Goal: Task Accomplishment & Management: Manage account settings

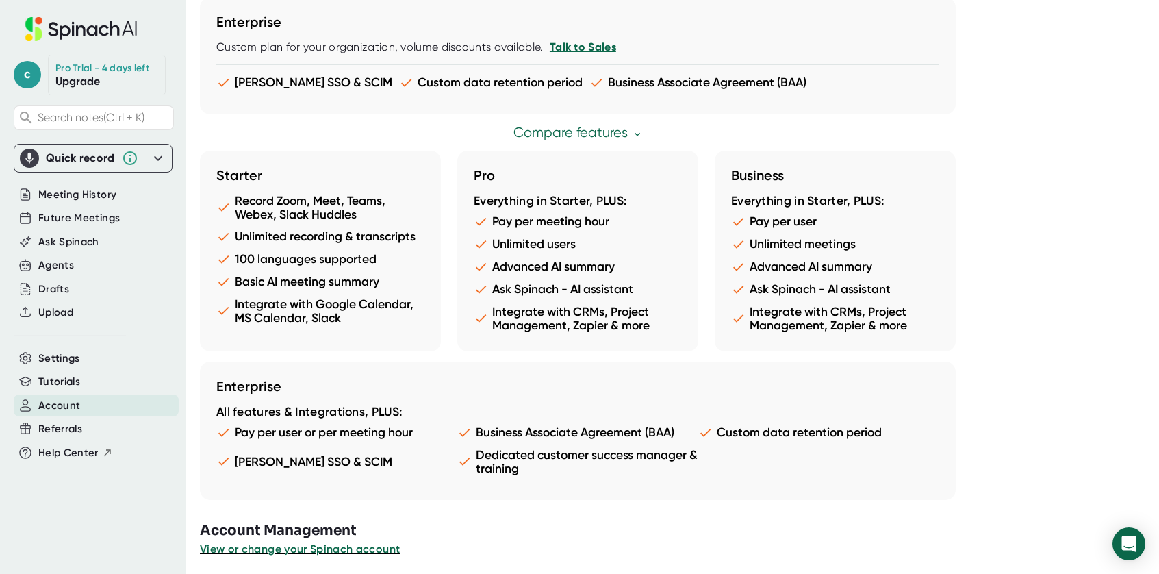
scroll to position [704, 0]
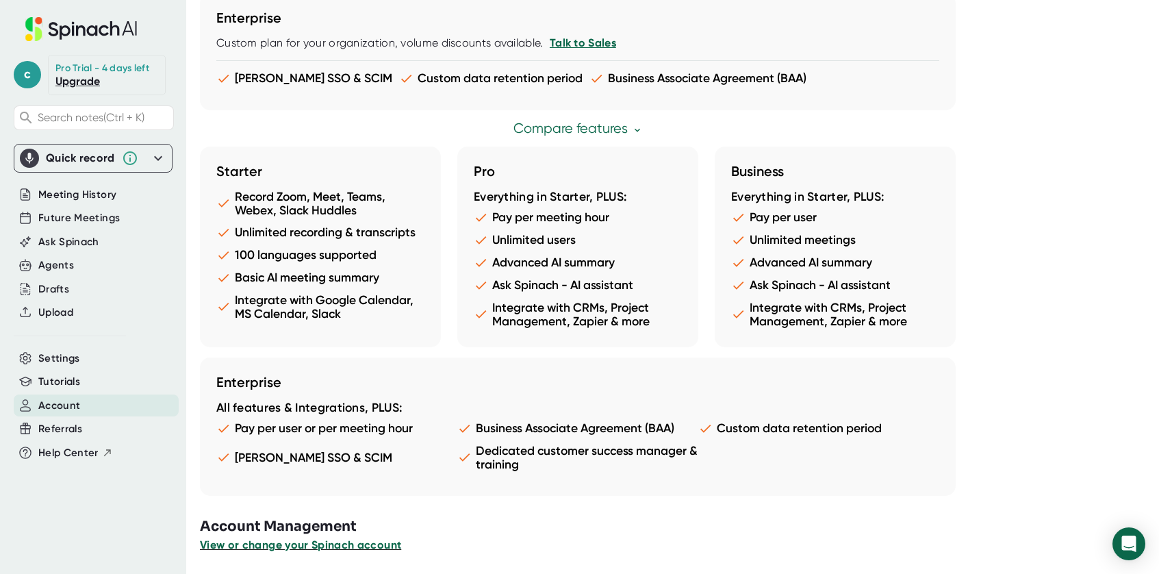
click at [356, 542] on span "View or change your Spinach account" at bounding box center [300, 544] width 201 height 13
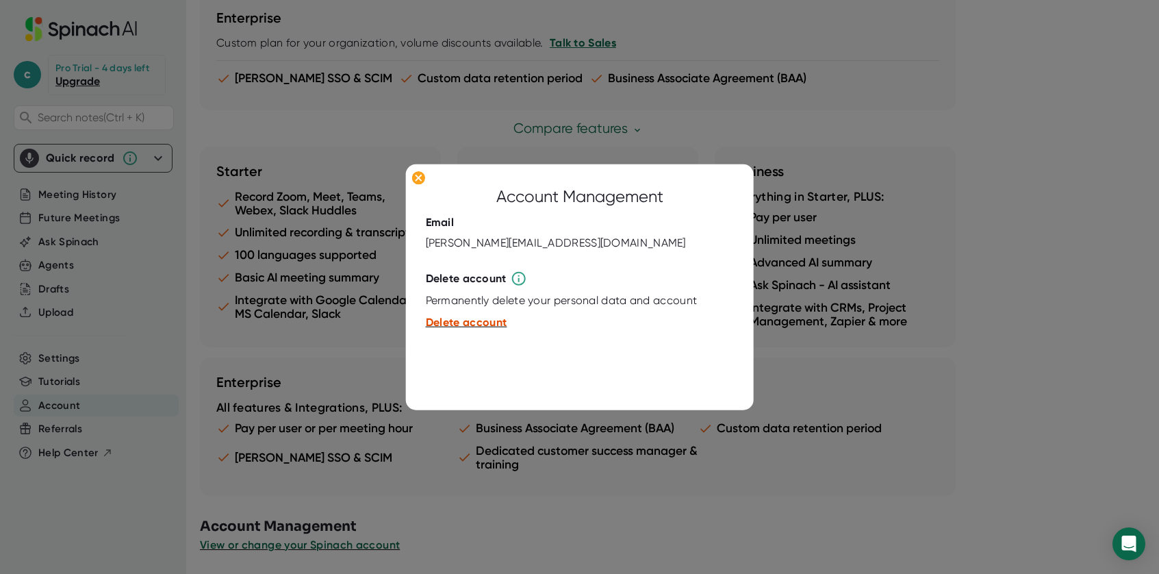
click at [490, 321] on span "Delete account" at bounding box center [466, 321] width 81 height 13
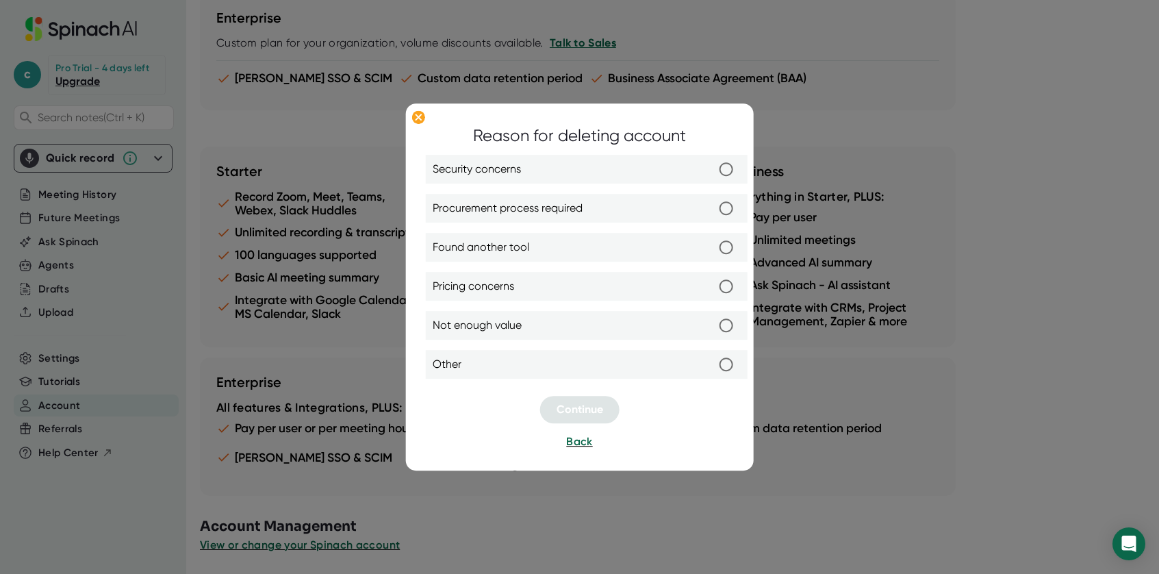
click at [656, 354] on label "Other" at bounding box center [587, 364] width 308 height 29
click at [712, 354] on input "Other" at bounding box center [726, 364] width 29 height 29
radio input "true"
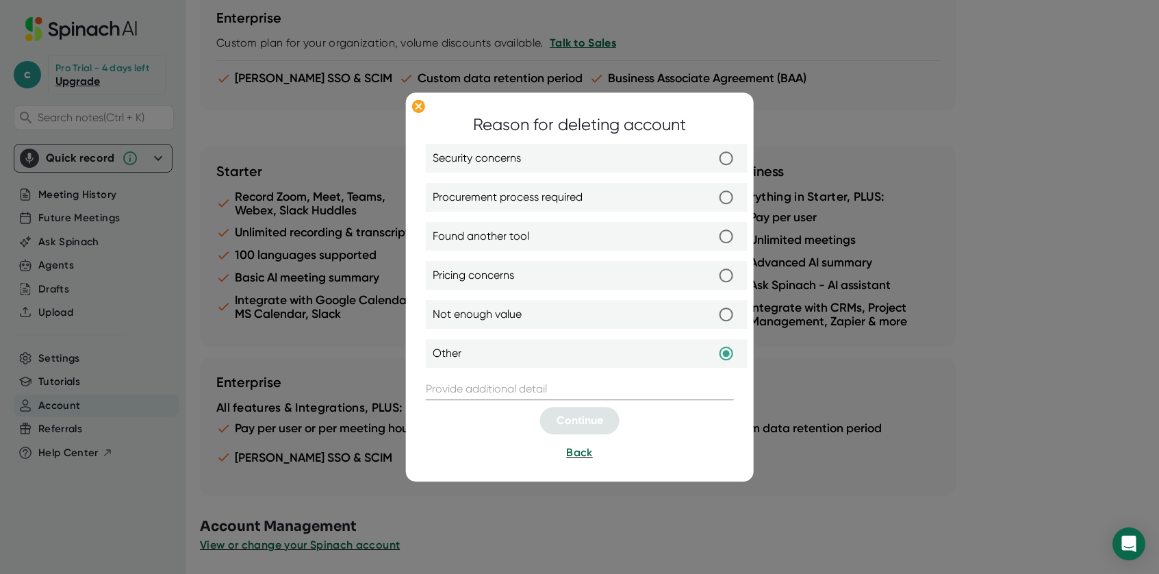
click at [484, 368] on div "Security concerns Procurement process required Found another tool Pricing conce…" at bounding box center [580, 261] width 308 height 234
click at [495, 394] on input "text" at bounding box center [580, 389] width 308 height 22
type input "n/A"
click at [569, 426] on button "Continue" at bounding box center [579, 420] width 79 height 27
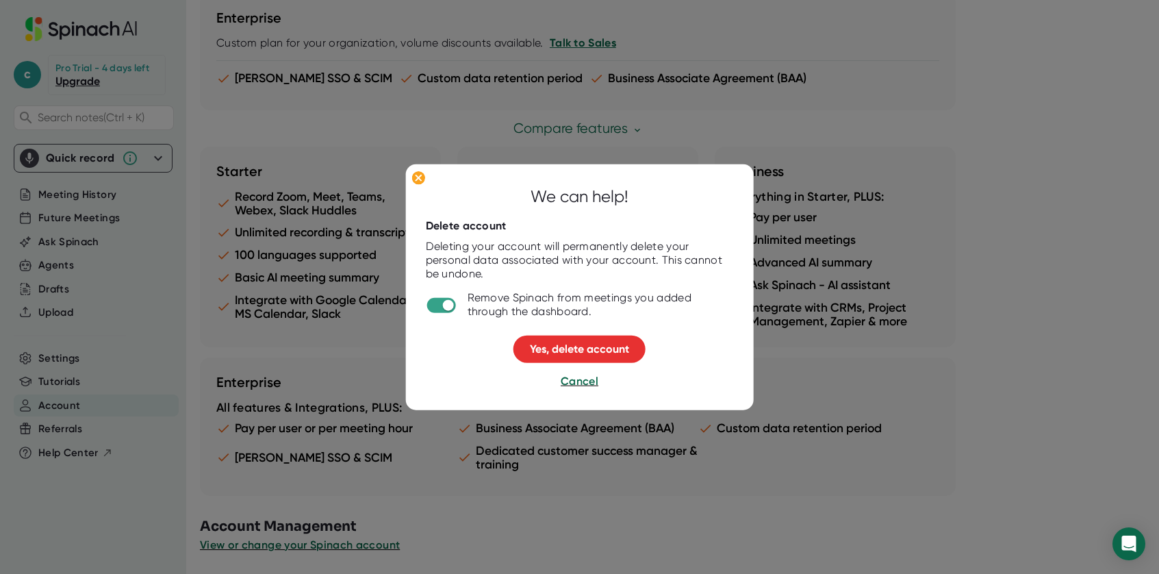
click at [558, 327] on div "We can help! Delete account Deleting your account will permanently delete your …" at bounding box center [579, 287] width 348 height 246
click at [565, 347] on span "Yes, delete account" at bounding box center [579, 348] width 99 height 13
